Goal: Task Accomplishment & Management: Manage account settings

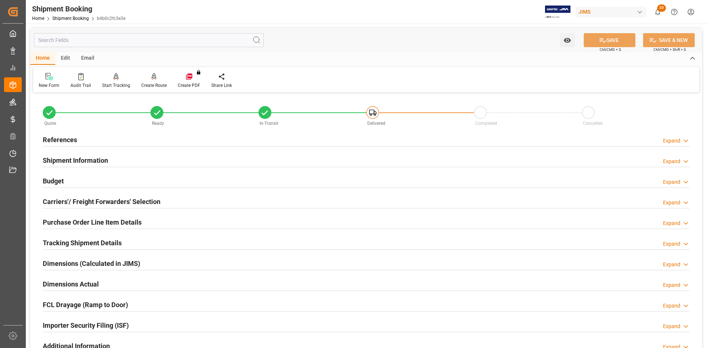
click at [56, 140] on h2 "References" at bounding box center [60, 140] width 34 height 10
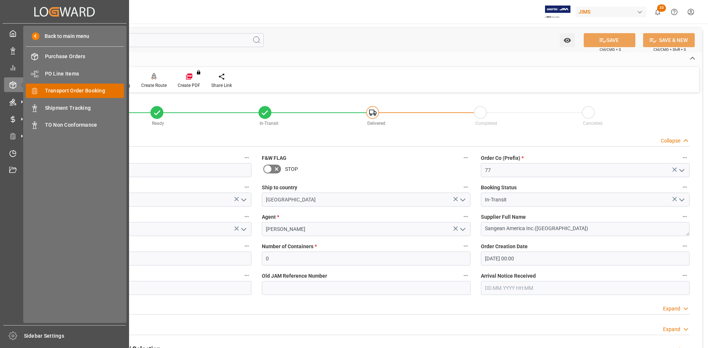
click at [61, 91] on span "Transport Order Booking" at bounding box center [84, 91] width 79 height 8
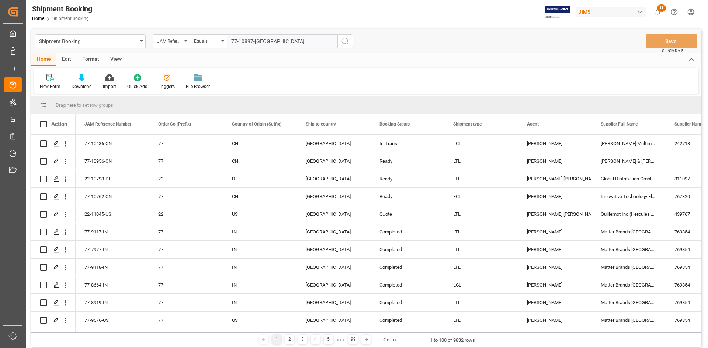
type input "77-10897-[GEOGRAPHIC_DATA]"
click at [347, 43] on circle "search button" at bounding box center [345, 41] width 6 height 6
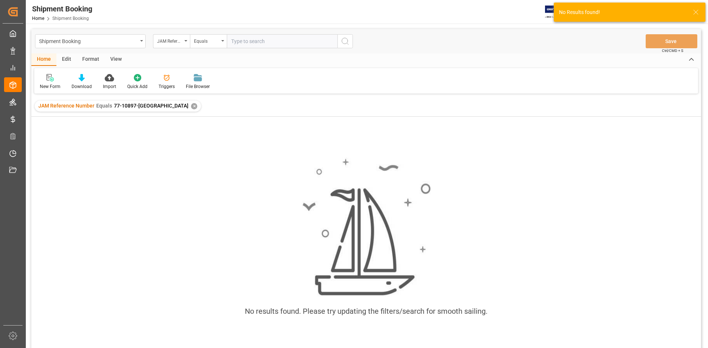
click at [147, 108] on div "JAM Reference Number Equals 77-10897-US ✕" at bounding box center [118, 106] width 166 height 11
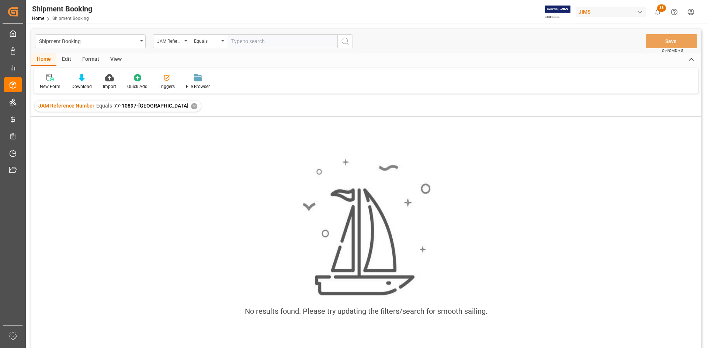
click at [191, 107] on div "✕" at bounding box center [194, 106] width 6 height 6
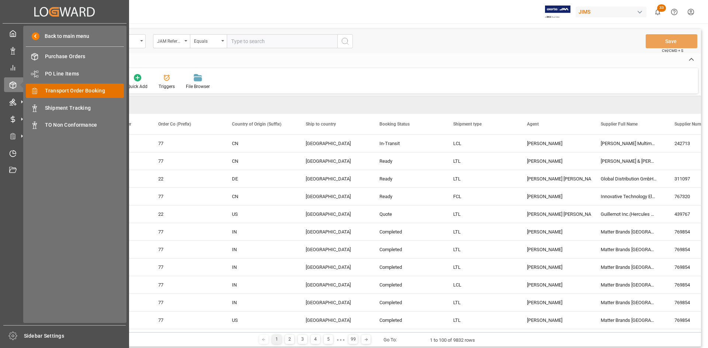
click at [67, 91] on span "Transport Order Booking" at bounding box center [84, 91] width 79 height 8
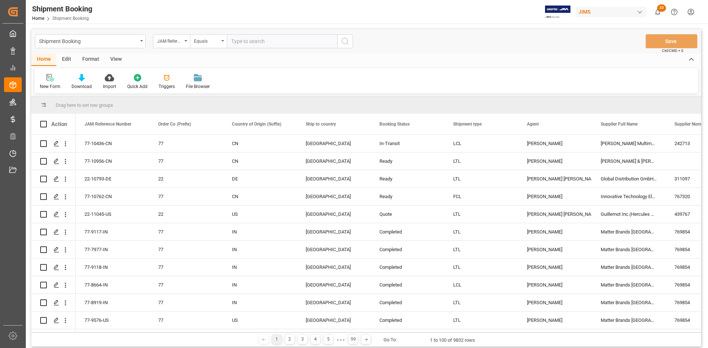
paste input "77-10897-[GEOGRAPHIC_DATA]"
click at [232, 42] on input "77-10897-[GEOGRAPHIC_DATA]" at bounding box center [282, 41] width 111 height 14
type input "77-10897-[GEOGRAPHIC_DATA]"
click at [342, 40] on circle "search button" at bounding box center [345, 41] width 6 height 6
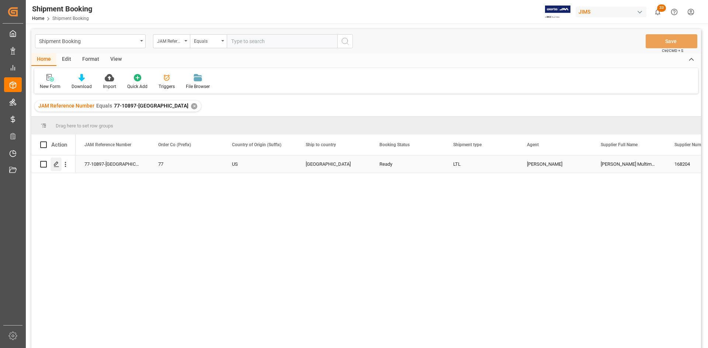
click at [55, 165] on icon "Press SPACE to select this row." at bounding box center [56, 164] width 6 height 6
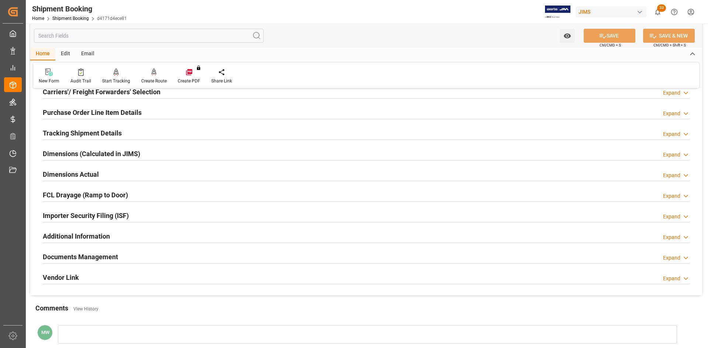
scroll to position [111, 0]
click at [85, 254] on h2 "Documents Management" at bounding box center [80, 256] width 75 height 10
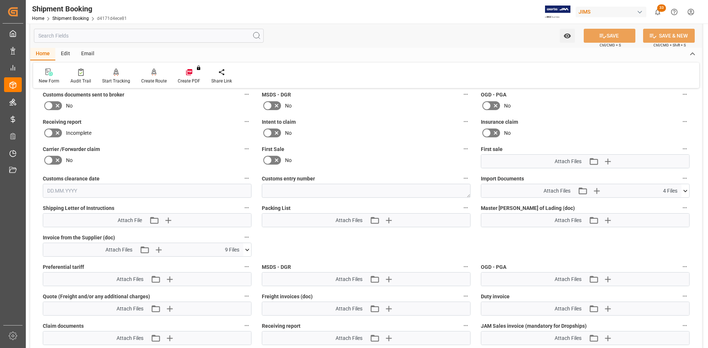
scroll to position [332, 0]
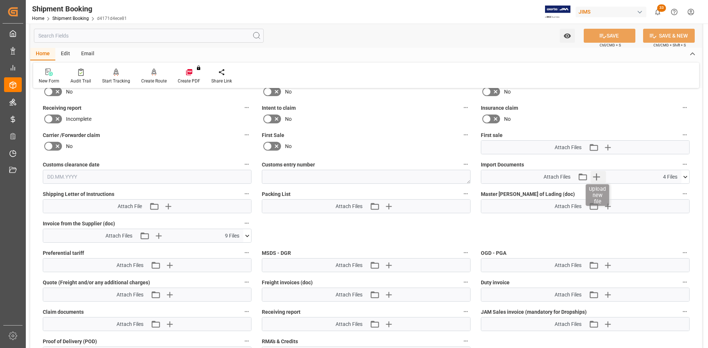
click at [597, 177] on icon "button" at bounding box center [596, 177] width 7 height 7
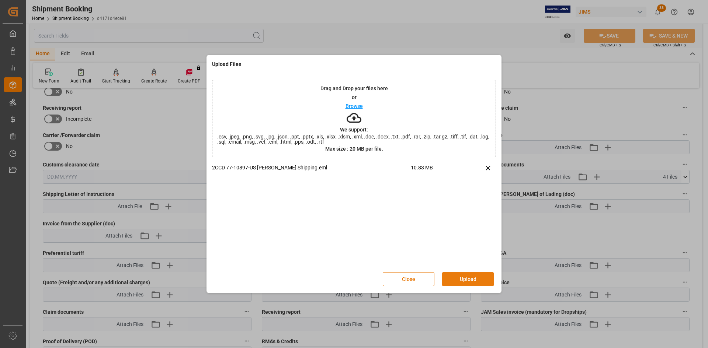
click at [468, 279] on button "Upload" at bounding box center [468, 279] width 52 height 14
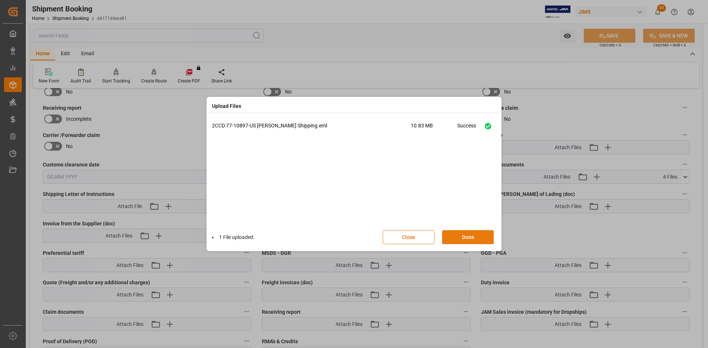
click at [476, 243] on button "Done" at bounding box center [468, 237] width 52 height 14
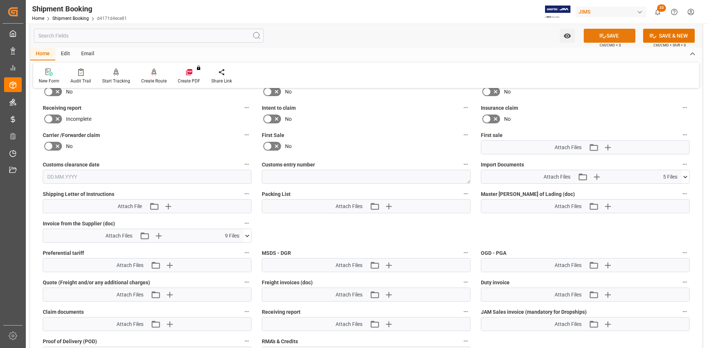
click at [617, 38] on button "SAVE" at bounding box center [609, 36] width 52 height 14
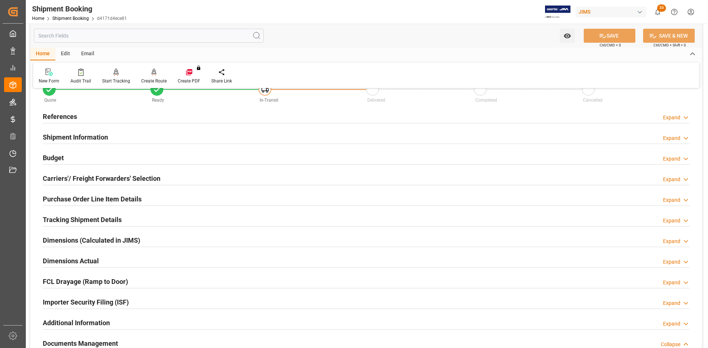
scroll to position [0, 0]
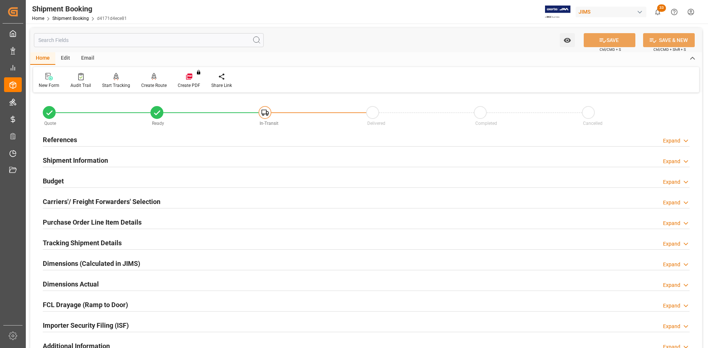
click at [58, 136] on h2 "References" at bounding box center [60, 140] width 34 height 10
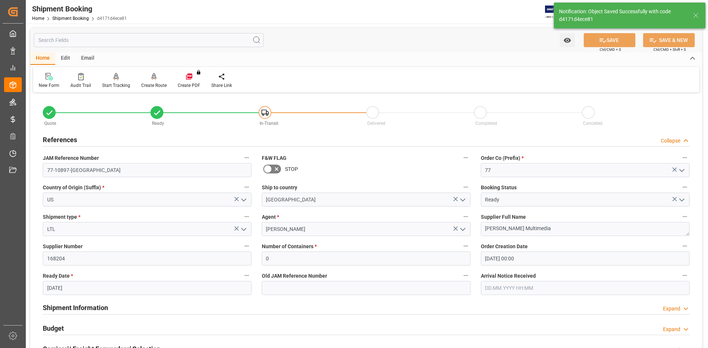
click at [57, 139] on h2 "References" at bounding box center [60, 140] width 34 height 10
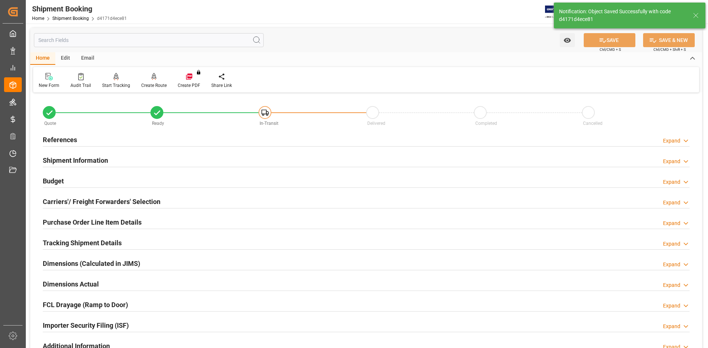
click at [56, 139] on h2 "References" at bounding box center [60, 140] width 34 height 10
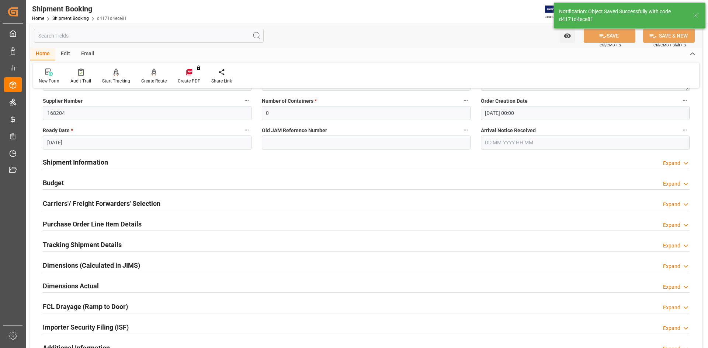
scroll to position [147, 0]
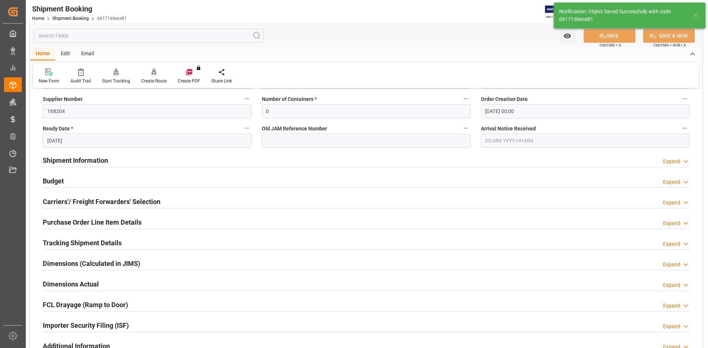
click at [63, 161] on h2 "Shipment Information" at bounding box center [75, 161] width 65 height 10
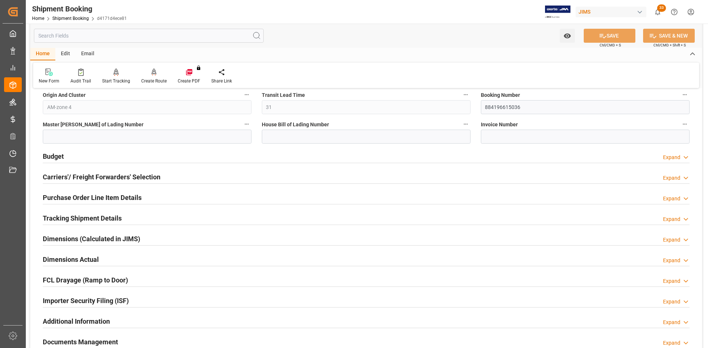
scroll to position [479, 0]
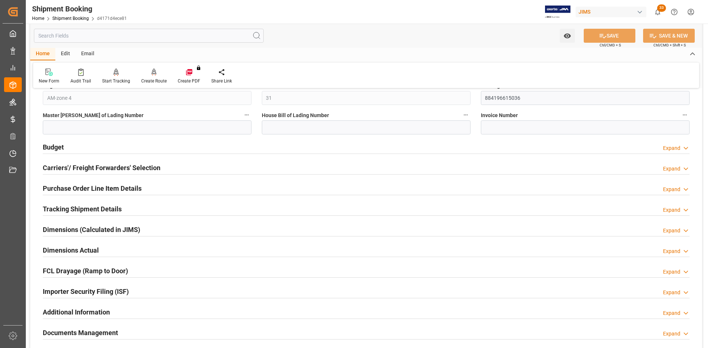
click at [59, 164] on h2 "Carriers'/ Freight Forwarders' Selection" at bounding box center [102, 168] width 118 height 10
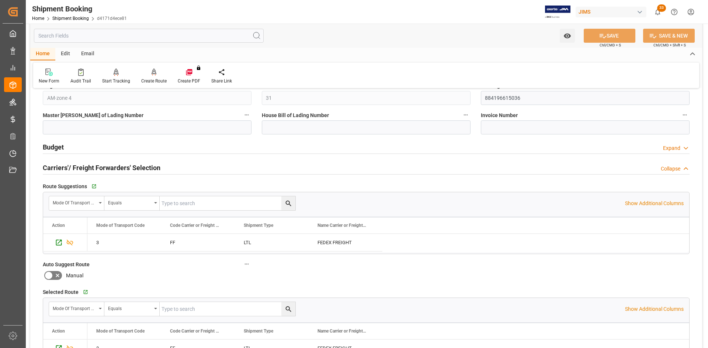
click at [57, 147] on h2 "Budget" at bounding box center [53, 147] width 21 height 10
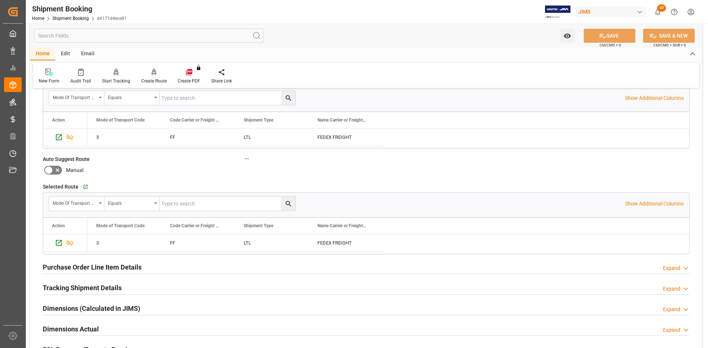
scroll to position [774, 0]
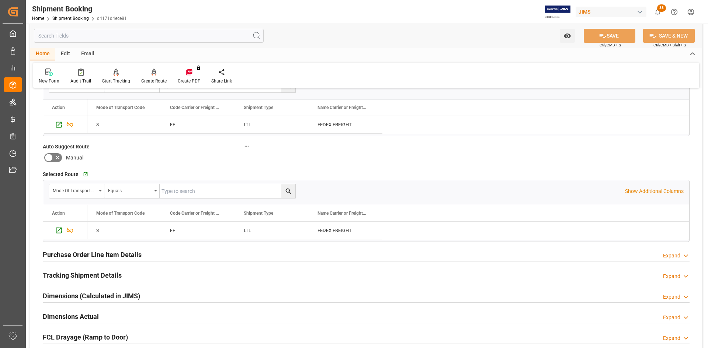
click at [75, 276] on h2 "Tracking Shipment Details" at bounding box center [82, 275] width 79 height 10
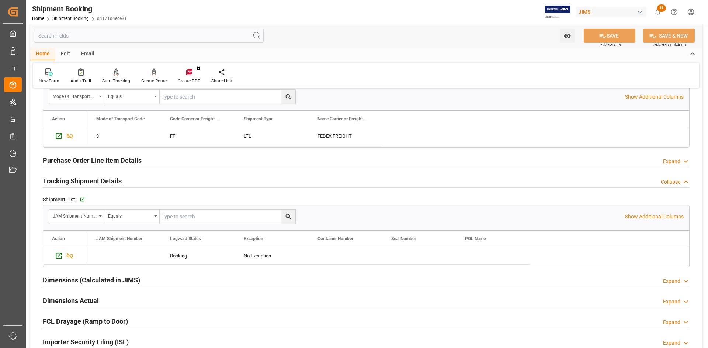
scroll to position [884, 0]
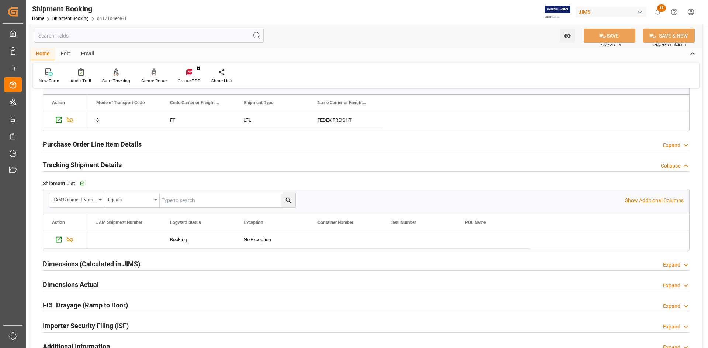
click at [63, 284] on h2 "Dimensions Actual" at bounding box center [71, 285] width 56 height 10
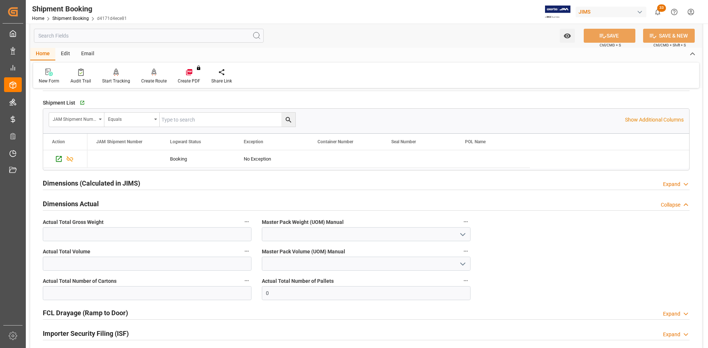
scroll to position [995, 0]
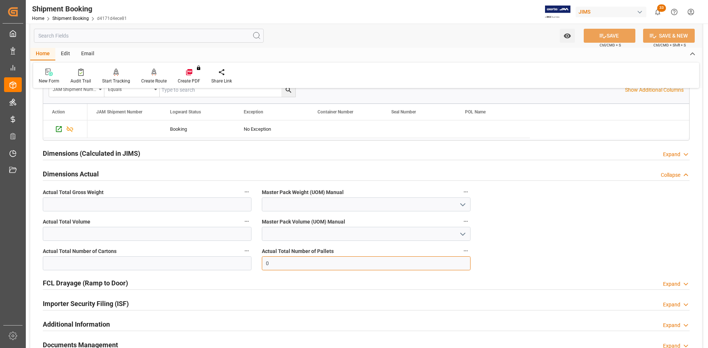
drag, startPoint x: 279, startPoint y: 263, endPoint x: 252, endPoint y: 262, distance: 26.9
drag, startPoint x: 287, startPoint y: 264, endPoint x: 247, endPoint y: 263, distance: 40.5
type input "2"
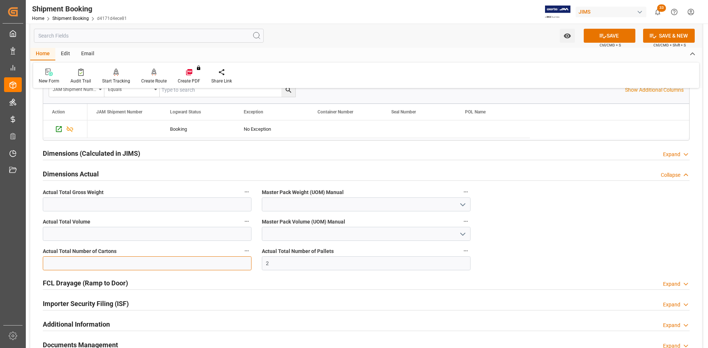
click at [94, 263] on input "text" at bounding box center [147, 263] width 209 height 14
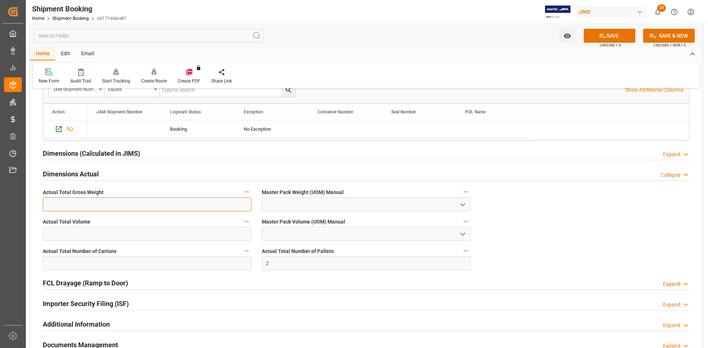
click at [65, 203] on input "text" at bounding box center [147, 205] width 209 height 14
type input "388"
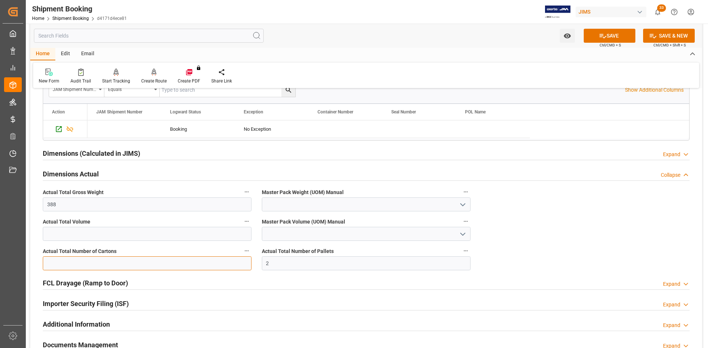
click at [74, 260] on input "text" at bounding box center [147, 263] width 209 height 14
type input "175"
click at [618, 36] on button "SAVE" at bounding box center [609, 36] width 52 height 14
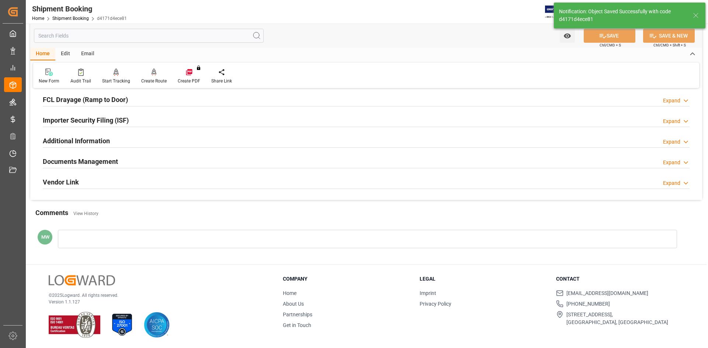
scroll to position [189, 0]
